Goal: Find specific fact: Find contact information

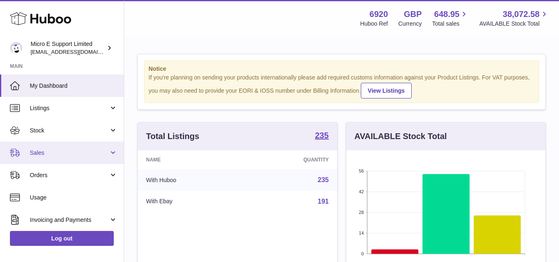
scroll to position [129, 199]
drag, startPoint x: 75, startPoint y: 156, endPoint x: 69, endPoint y: 160, distance: 6.5
click at [75, 156] on span "Sales" at bounding box center [69, 153] width 79 height 8
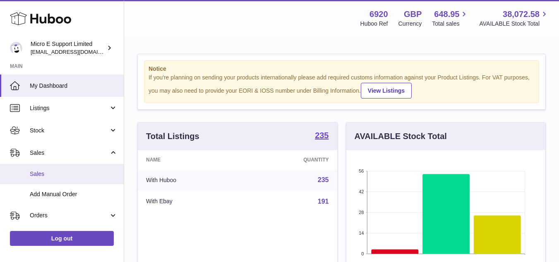
click at [42, 177] on span "Sales" at bounding box center [74, 174] width 88 height 8
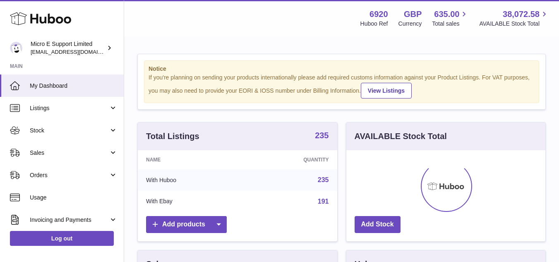
scroll to position [129, 199]
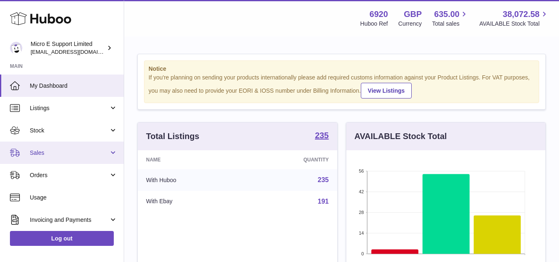
click at [49, 152] on span "Sales" at bounding box center [69, 153] width 79 height 8
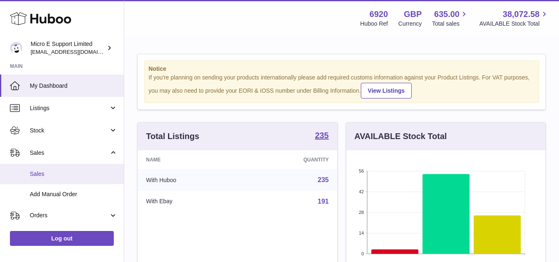
click at [44, 173] on span "Sales" at bounding box center [74, 174] width 88 height 8
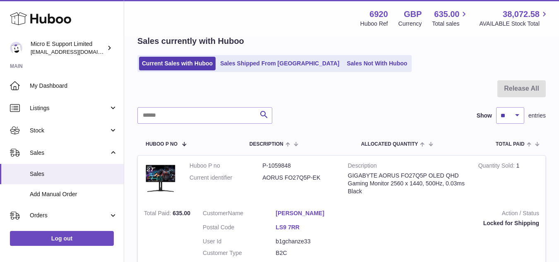
scroll to position [38, 0]
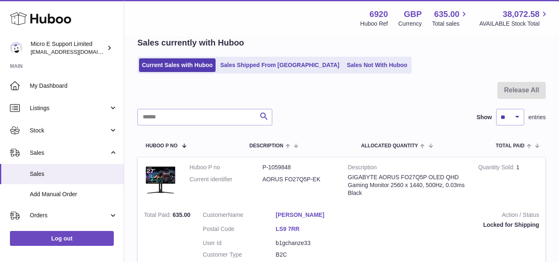
click at [349, 92] on div at bounding box center [341, 95] width 408 height 27
click at [285, 24] on div "Menu Huboo 6920 Huboo Ref GBP Currency 635.00 Total sales 38,072.58 AVAILABLE S…" at bounding box center [341, 18] width 415 height 19
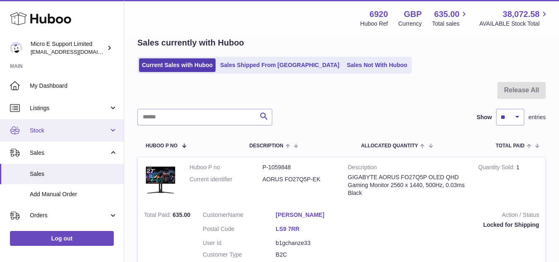
drag, startPoint x: 83, startPoint y: 131, endPoint x: 77, endPoint y: 136, distance: 7.6
click at [83, 131] on span "Stock" at bounding box center [69, 131] width 79 height 8
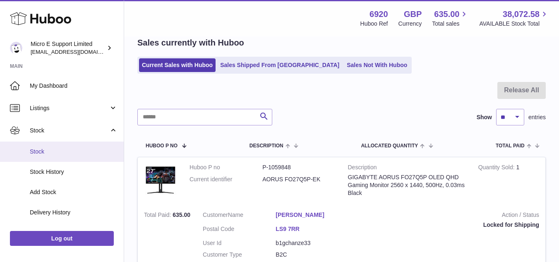
click at [52, 152] on span "Stock" at bounding box center [74, 152] width 88 height 8
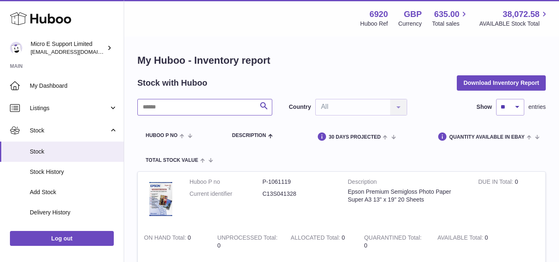
click at [206, 107] on input "text" at bounding box center [204, 107] width 135 height 17
paste input "**********"
type input "**********"
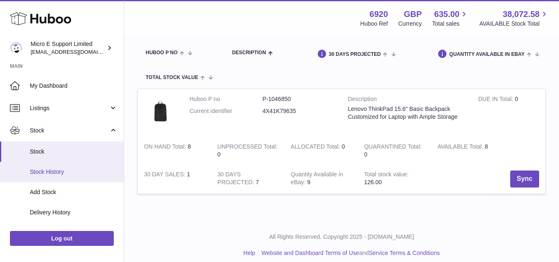
scroll to position [83, 0]
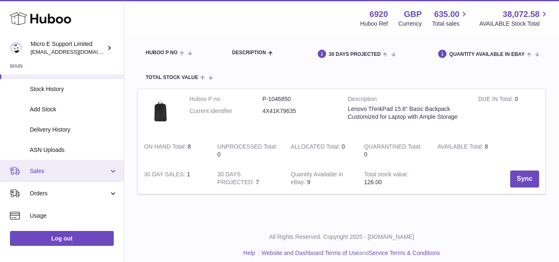
click at [89, 174] on span "Sales" at bounding box center [69, 171] width 79 height 8
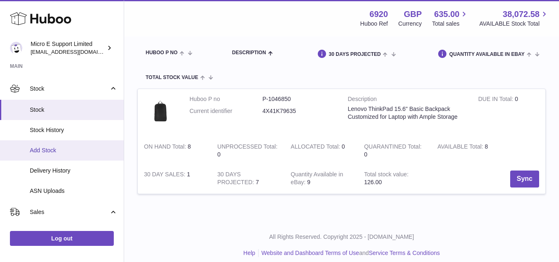
scroll to position [41, 0]
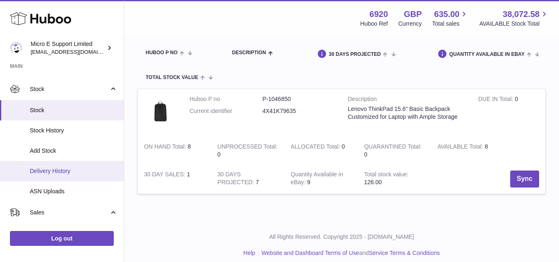
click at [65, 165] on link "Delivery History" at bounding box center [62, 171] width 124 height 20
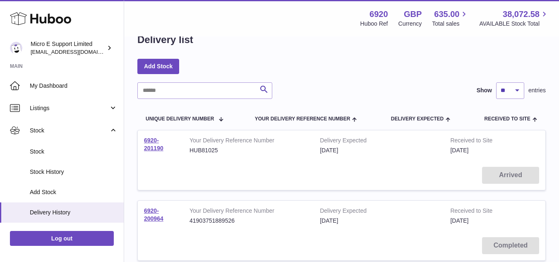
scroll to position [41, 0]
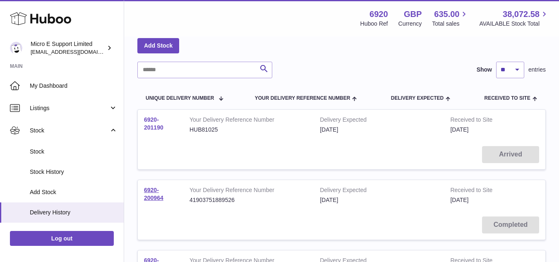
click at [158, 128] on link "6920-201190" at bounding box center [153, 123] width 19 height 14
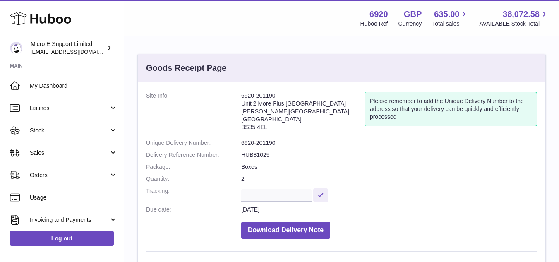
drag, startPoint x: 241, startPoint y: 103, endPoint x: 325, endPoint y: 103, distance: 84.3
click at [325, 103] on address "6920-201190 Unit 2 [GEOGRAPHIC_DATA][STREET_ADDRESS][PERSON_NAME]" at bounding box center [302, 113] width 123 height 43
copy address "Unit 2 More Plus [GEOGRAPHIC_DATA]"
click at [249, 129] on address "6920-201190 Unit 2 [GEOGRAPHIC_DATA][STREET_ADDRESS][PERSON_NAME]" at bounding box center [302, 113] width 123 height 43
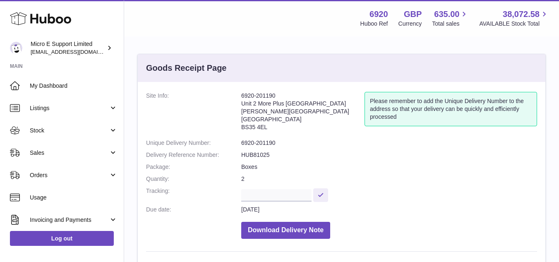
click at [249, 129] on address "6920-201190 Unit 2 [GEOGRAPHIC_DATA][STREET_ADDRESS][PERSON_NAME]" at bounding box center [302, 113] width 123 height 43
copy dd "BS35 4EL"
click at [248, 121] on address "6920-201190 Unit 2 [GEOGRAPHIC_DATA][STREET_ADDRESS][PERSON_NAME]" at bounding box center [302, 113] width 123 height 43
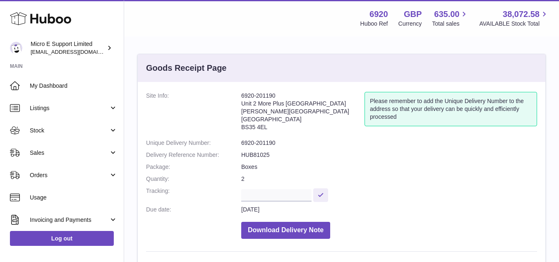
copy address "[GEOGRAPHIC_DATA]"
